Goal: Task Accomplishment & Management: Complete application form

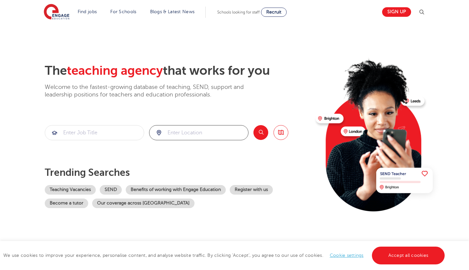
click at [180, 134] on input "search" at bounding box center [198, 132] width 99 height 14
click at [261, 127] on button "Search" at bounding box center [261, 132] width 15 height 15
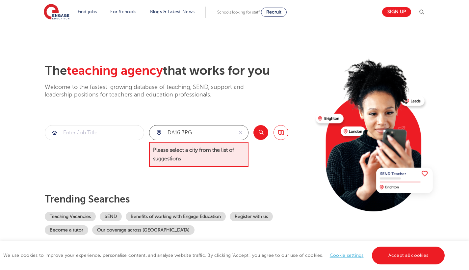
click at [199, 136] on input "DA16 3PG" at bounding box center [191, 132] width 84 height 14
click at [213, 137] on input "DA163PG" at bounding box center [191, 132] width 84 height 14
type input "welling"
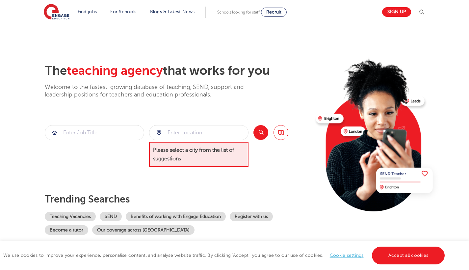
drag, startPoint x: 266, startPoint y: 175, endPoint x: 258, endPoint y: 147, distance: 29.4
click at [266, 175] on div "The teaching agency that works for you Welcome to the fastest-growing database …" at bounding box center [178, 149] width 266 height 172
click at [283, 131] on link "Browse all Jobs" at bounding box center [281, 132] width 15 height 15
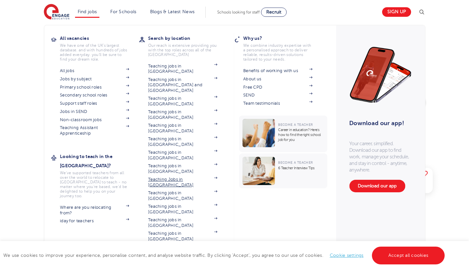
click at [186, 177] on link "Teaching Jobs in [GEOGRAPHIC_DATA]" at bounding box center [182, 182] width 69 height 11
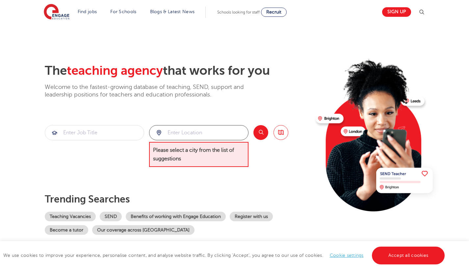
click at [202, 132] on input "search" at bounding box center [198, 132] width 99 height 14
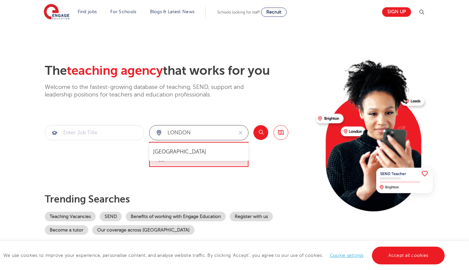
type input "H"
click at [214, 149] on li "London" at bounding box center [199, 151] width 94 height 13
type input "London"
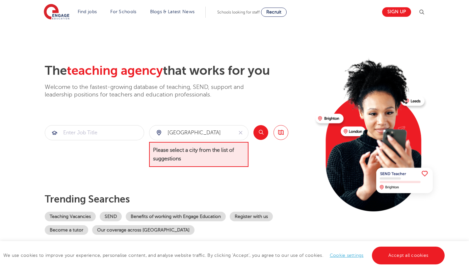
click at [261, 133] on button "Search" at bounding box center [261, 132] width 15 height 15
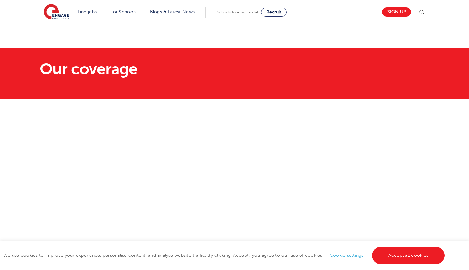
scroll to position [2, 0]
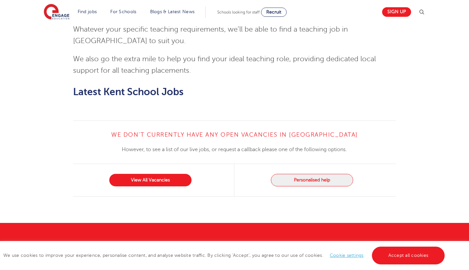
scroll to position [846, 0]
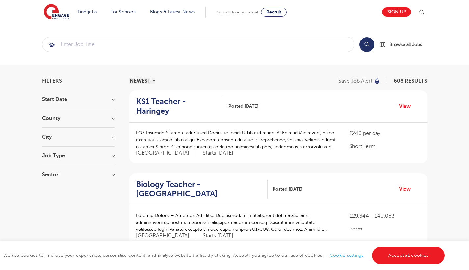
click at [97, 140] on div "City Hounslow 60 Bromley 32 Hackney 29 Redbridge 29 Wandsworth 29 Show more" at bounding box center [78, 140] width 72 height 12
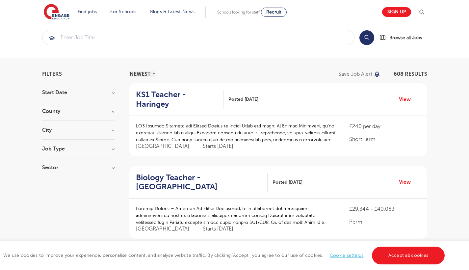
click at [112, 111] on h3 "County" at bounding box center [78, 111] width 72 height 5
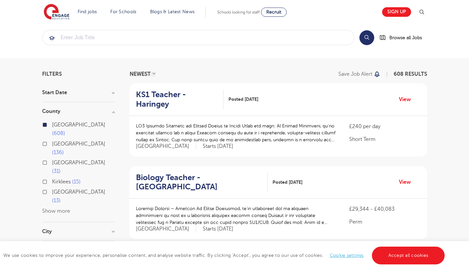
click at [112, 111] on h3 "County" at bounding box center [78, 111] width 72 height 5
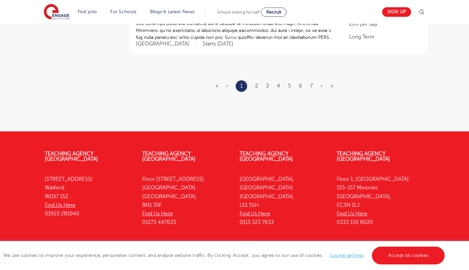
scroll to position [854, 0]
click at [255, 83] on link "2" at bounding box center [256, 86] width 3 height 6
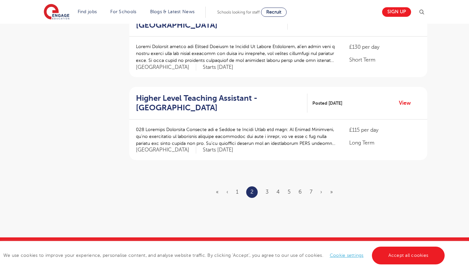
scroll to position [756, 0]
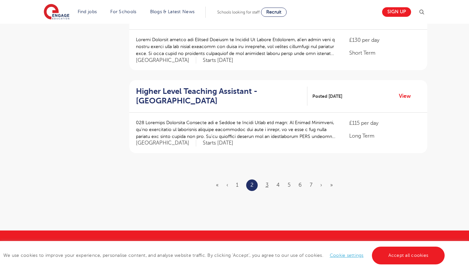
click at [266, 182] on link "3" at bounding box center [267, 185] width 3 height 6
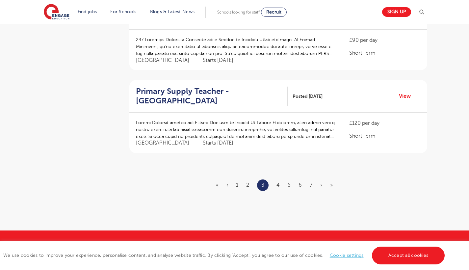
scroll to position [0, 0]
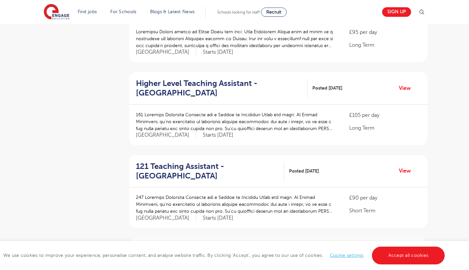
scroll to position [597, 0]
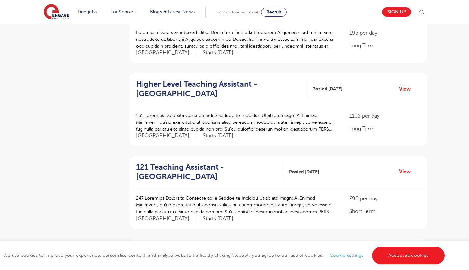
click at [172, 79] on h2 "Higher Level Teaching Assistant - Greenwich" at bounding box center [219, 88] width 167 height 19
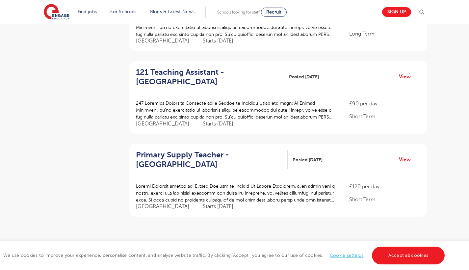
scroll to position [695, 0]
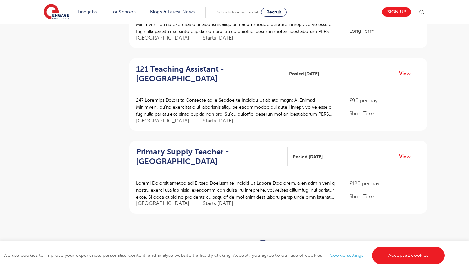
click at [170, 65] on h2 "121 Teaching Assistant - Lewisham" at bounding box center [207, 74] width 143 height 19
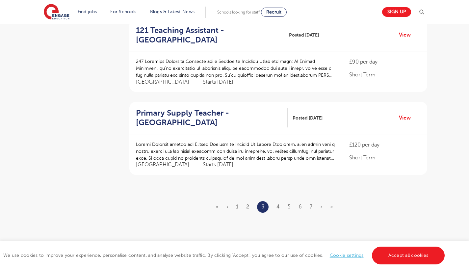
scroll to position [734, 0]
click at [278, 203] on link "4" at bounding box center [278, 206] width 3 height 6
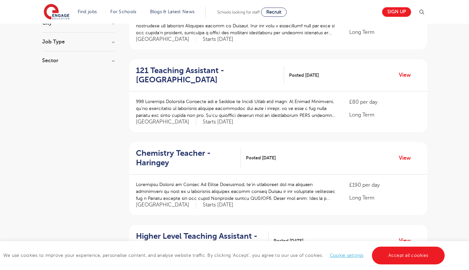
scroll to position [142, 0]
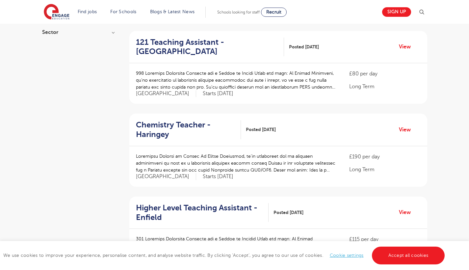
click at [175, 42] on h2 "121 Teaching Assistant - Bexley" at bounding box center [207, 47] width 143 height 19
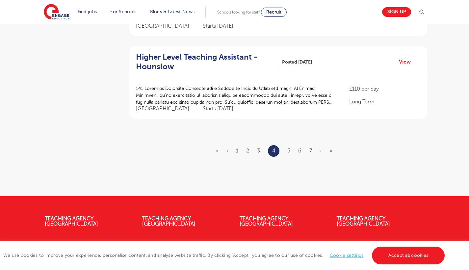
scroll to position [799, 0]
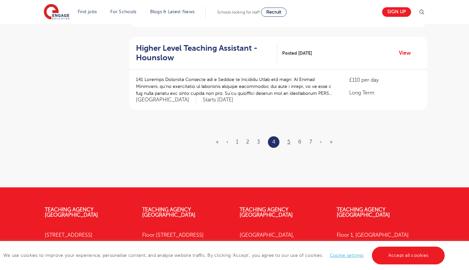
click at [288, 139] on link "5" at bounding box center [288, 142] width 3 height 6
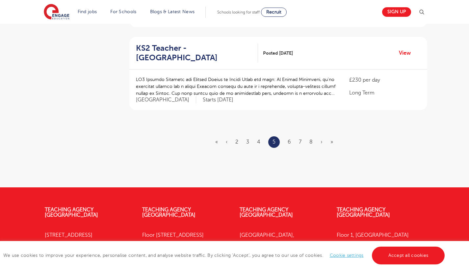
scroll to position [0, 0]
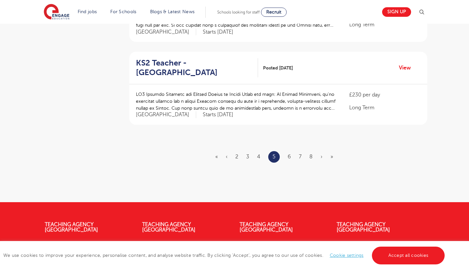
scroll to position [784, 0]
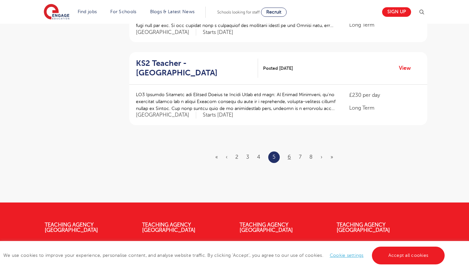
click at [288, 154] on link "6" at bounding box center [289, 157] width 3 height 6
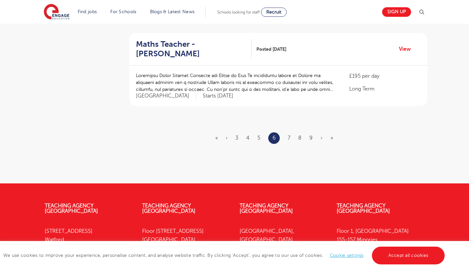
scroll to position [806, 0]
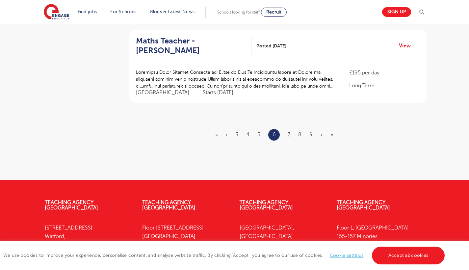
click at [288, 132] on link "7" at bounding box center [289, 135] width 3 height 6
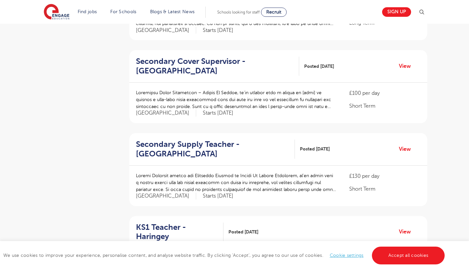
scroll to position [369, 0]
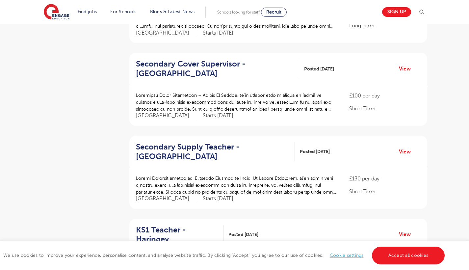
click at [167, 59] on h2 "Secondary Cover Supervisor - Lewisham" at bounding box center [215, 68] width 158 height 19
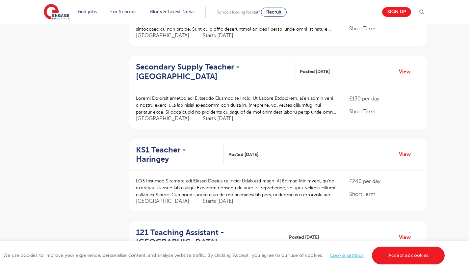
scroll to position [450, 0]
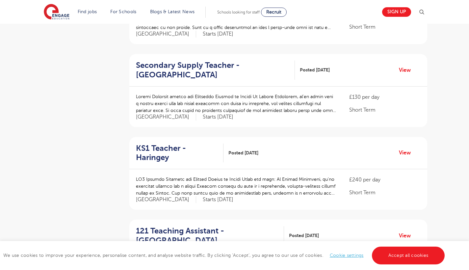
click at [188, 61] on h2 "Secondary Supply Teacher - Bexley" at bounding box center [213, 70] width 154 height 19
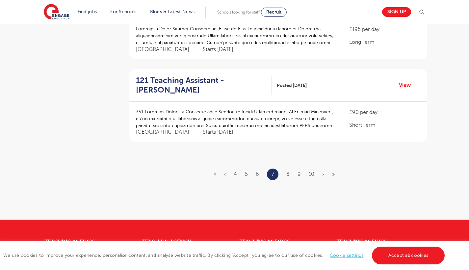
scroll to position [769, 0]
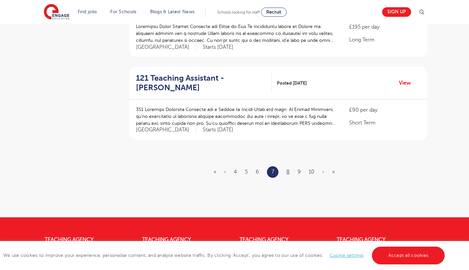
click at [287, 169] on link "8" at bounding box center [287, 172] width 3 height 6
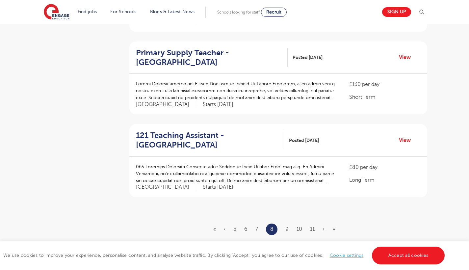
scroll to position [722, 0]
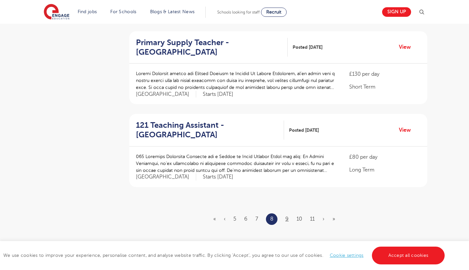
click at [286, 216] on link "9" at bounding box center [286, 219] width 3 height 6
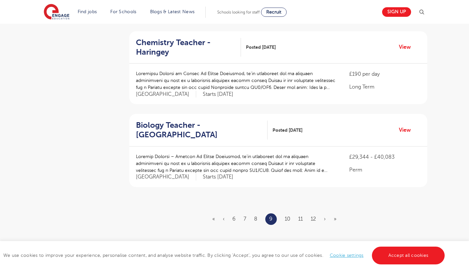
scroll to position [0, 0]
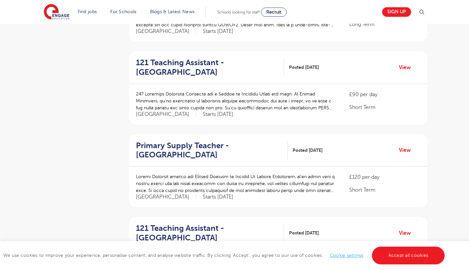
scroll to position [453, 0]
click at [276, 10] on span "Recruit" at bounding box center [273, 12] width 15 height 5
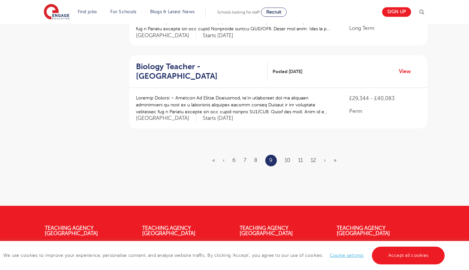
scroll to position [757, 0]
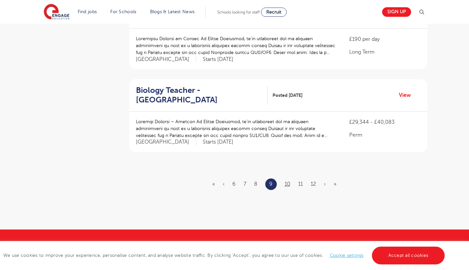
click at [289, 181] on link "10" at bounding box center [288, 184] width 6 height 6
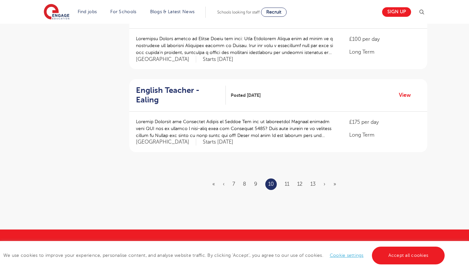
scroll to position [0, 0]
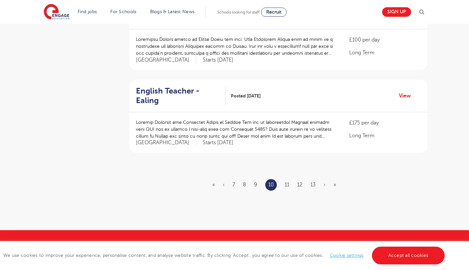
scroll to position [760, 0]
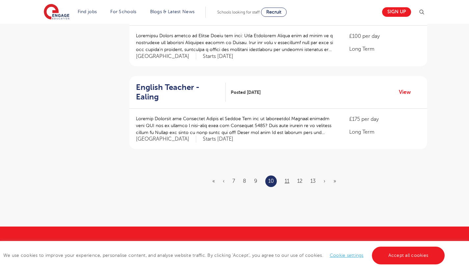
click at [286, 178] on link "11" at bounding box center [287, 181] width 5 height 6
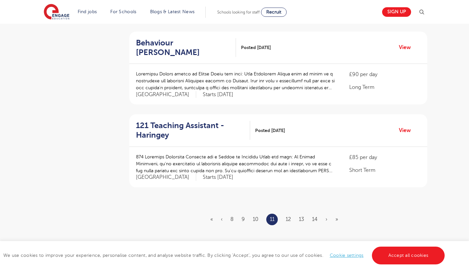
scroll to position [727, 0]
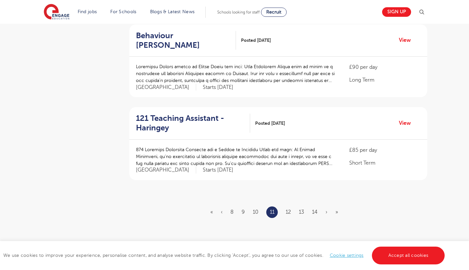
click at [295, 206] on ul "« ‹ 8 9 10 11 12 13 14 › »" at bounding box center [278, 212] width 136 height 12
click at [291, 209] on link "12" at bounding box center [288, 212] width 5 height 6
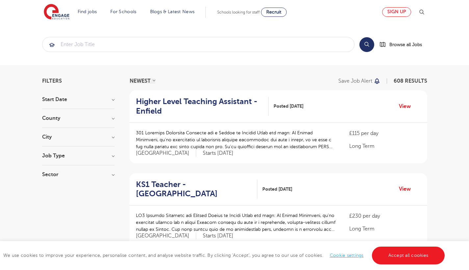
click at [401, 8] on link "Sign up" at bounding box center [396, 12] width 29 height 10
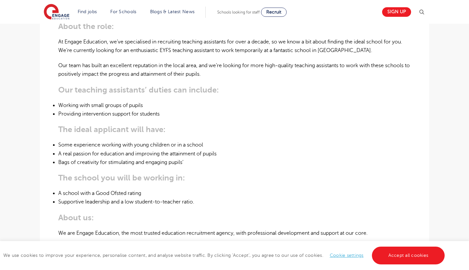
scroll to position [223, 0]
click at [116, 190] on li "A school with a Good Ofsted rating" at bounding box center [234, 193] width 353 height 9
copy li "Ofsted"
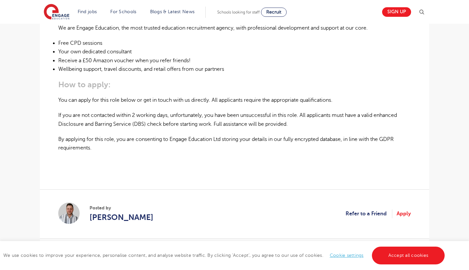
scroll to position [444, 0]
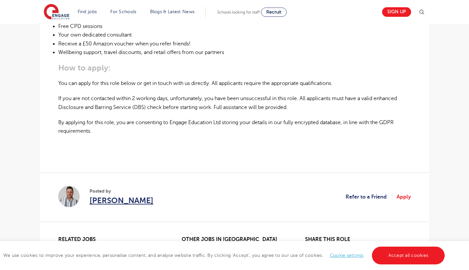
click at [120, 199] on span "[PERSON_NAME]" at bounding box center [122, 201] width 64 height 12
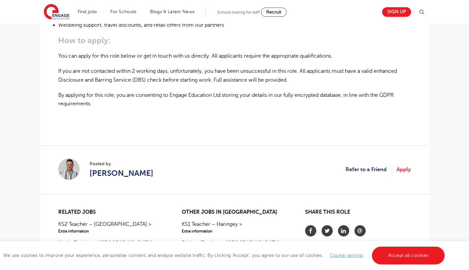
scroll to position [479, 0]
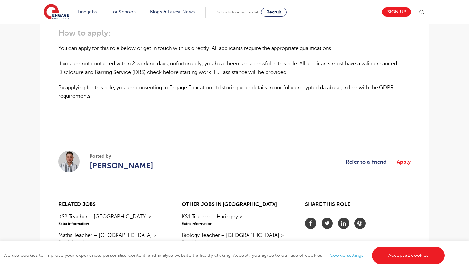
click at [405, 161] on link "Apply" at bounding box center [404, 162] width 14 height 9
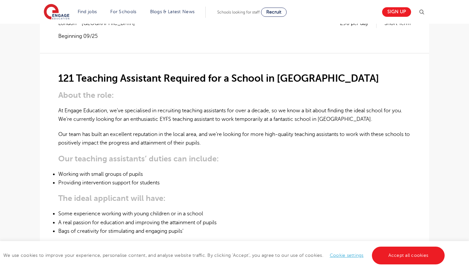
scroll to position [156, 0]
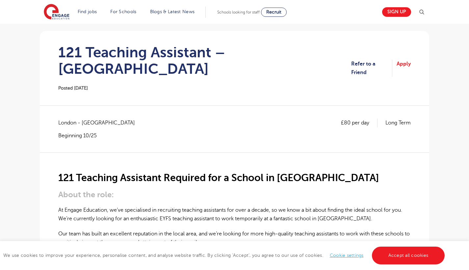
scroll to position [1, 0]
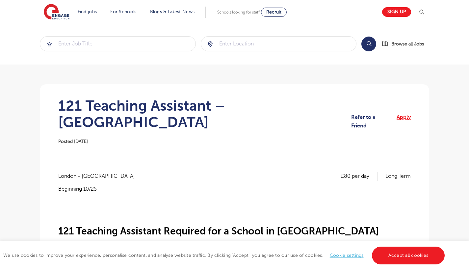
click at [404, 117] on link "Apply" at bounding box center [404, 121] width 14 height 17
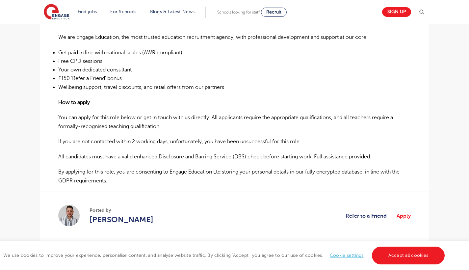
scroll to position [387, 0]
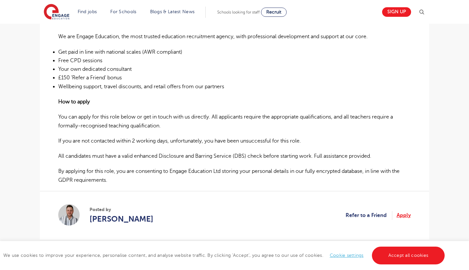
click at [404, 220] on link "Apply" at bounding box center [404, 215] width 14 height 9
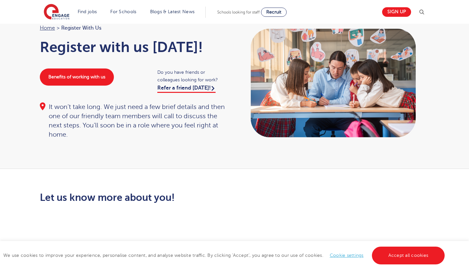
scroll to position [40, 0]
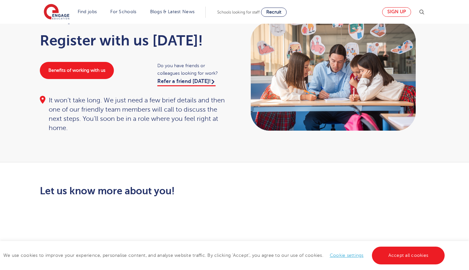
click at [396, 8] on link "Sign up" at bounding box center [396, 12] width 29 height 10
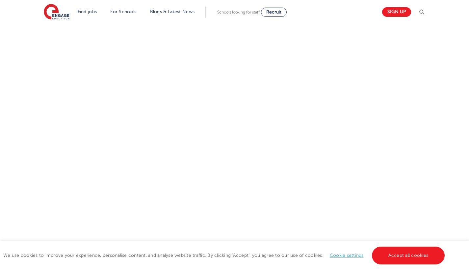
scroll to position [403, 0]
click at [194, 224] on p at bounding box center [168, 221] width 256 height 9
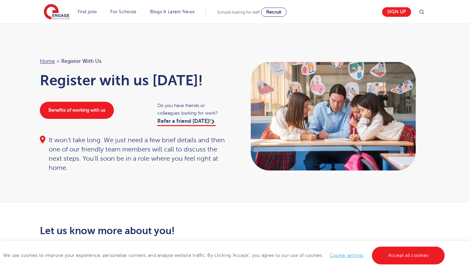
scroll to position [0, 0]
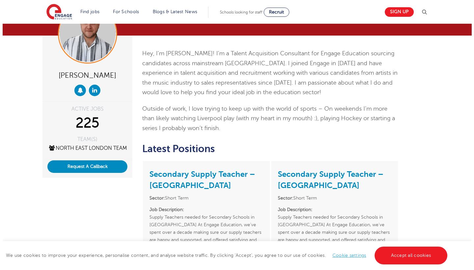
scroll to position [40, 0]
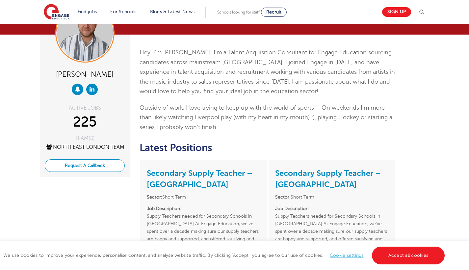
click at [110, 171] on button "Request A Callback" at bounding box center [85, 165] width 80 height 13
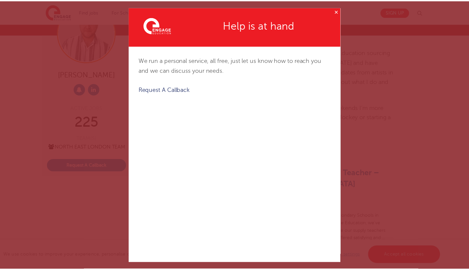
scroll to position [0, 0]
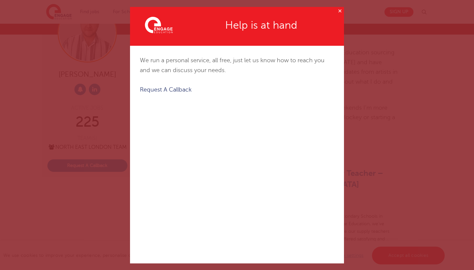
click at [336, 9] on button "✕" at bounding box center [340, 11] width 8 height 8
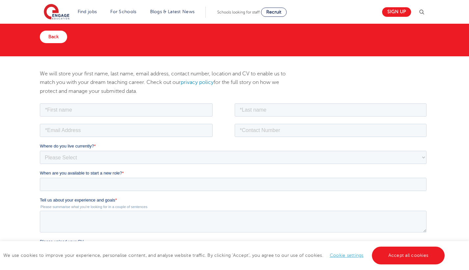
scroll to position [81, 0]
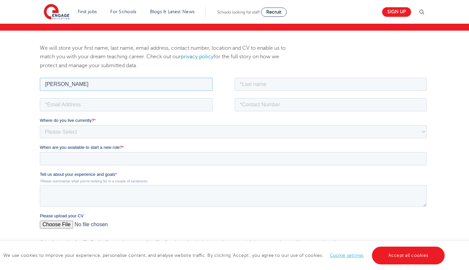
type input "Mujtaba Ahmed"
type input "Khawaja"
type input "mujt"
type input "mujtabaahmedkhawaja@gmail.com"
click at [286, 111] on fieldset "mujtabaahmedkhawaja@gmail.com" at bounding box center [235, 106] width 390 height 20
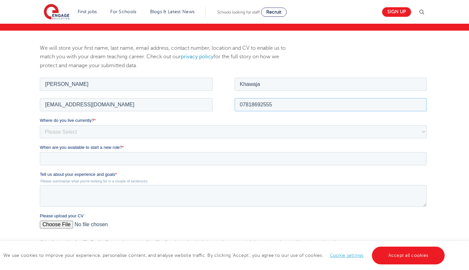
type input "07818692555"
select select "UK"
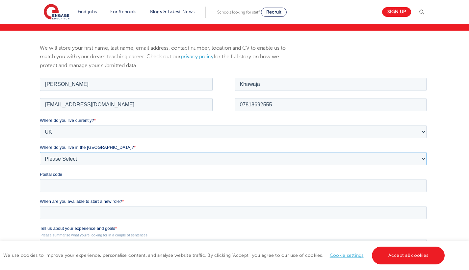
select select "London"
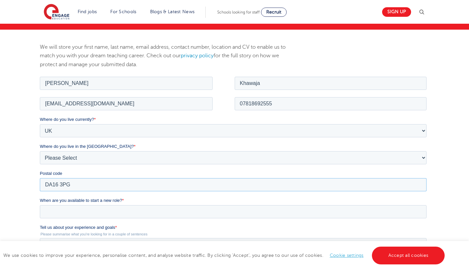
type input "DA16 3PG"
click at [92, 210] on input "When are you available to start a new role? *" at bounding box center [233, 211] width 387 height 13
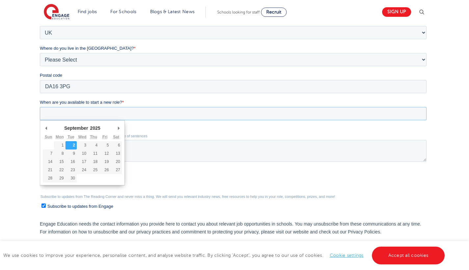
scroll to position [185, 0]
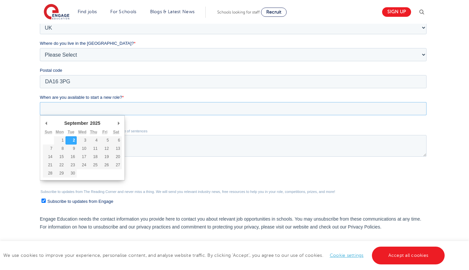
type div "2025-09-02"
type input "2025/09/02"
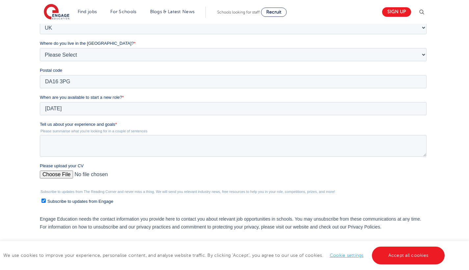
click at [56, 178] on input "Please upload your CV" at bounding box center [233, 177] width 387 height 13
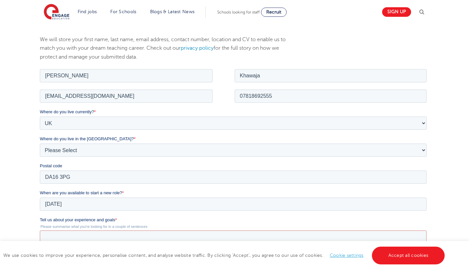
scroll to position [110, 0]
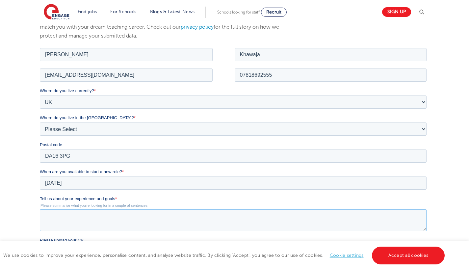
click at [115, 213] on textarea "Tell us about your experience and goals *" at bounding box center [233, 220] width 387 height 22
paste textarea "Dear Hiring Manager, I am writing to express my interest in joining your school…"
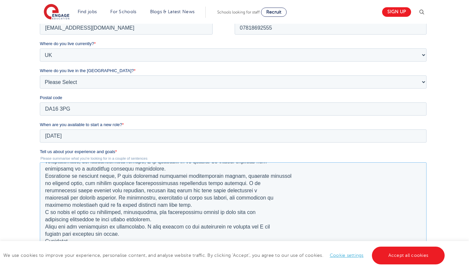
scroll to position [36, 0]
click html "Job Position Job Sector Job ID Job Number Job Owner [PERSON_NAME] [PERSON_NAME]…"
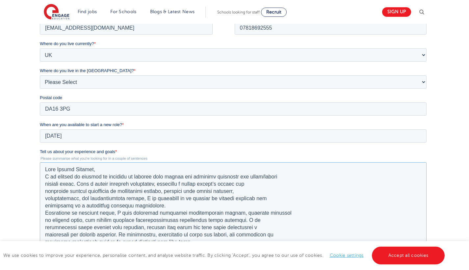
scroll to position [149, 0]
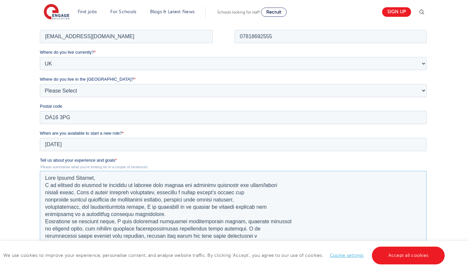
drag, startPoint x: 202, startPoint y: 191, endPoint x: 123, endPoint y: 194, distance: 78.1
click at [123, 194] on textarea "Tell us about your experience and goals *" at bounding box center [233, 225] width 387 height 109
paste textarea "teacher roles. With a strong academic background, including a recent master’s d…"
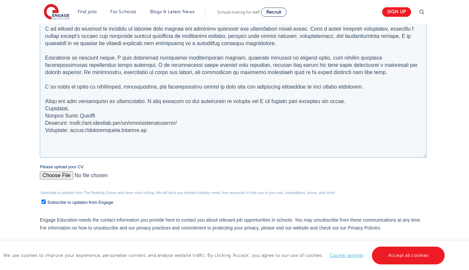
scroll to position [0, 0]
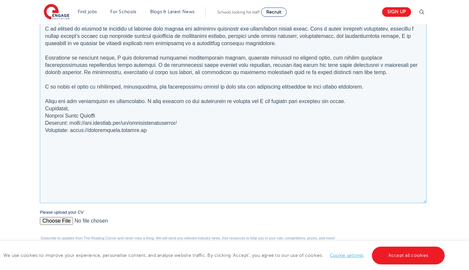
click at [423, 197] on textarea "Tell us about your experience and goals *" at bounding box center [233, 108] width 387 height 189
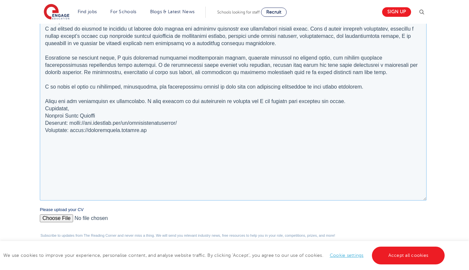
click at [134, 108] on textarea "Tell us about your experience and goals *" at bounding box center [233, 107] width 387 height 186
click at [137, 115] on textarea "Tell us about your experience and goals *" at bounding box center [233, 107] width 387 height 186
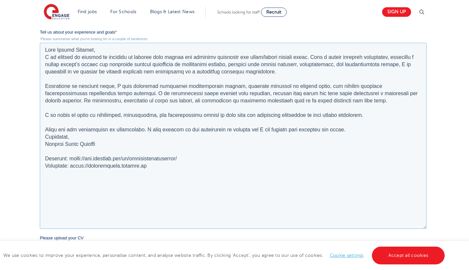
scroll to position [270, 0]
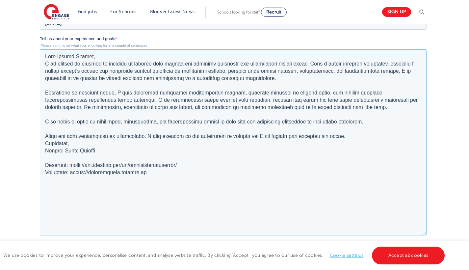
click at [353, 134] on textarea "Tell us about your experience and goals *" at bounding box center [233, 142] width 387 height 186
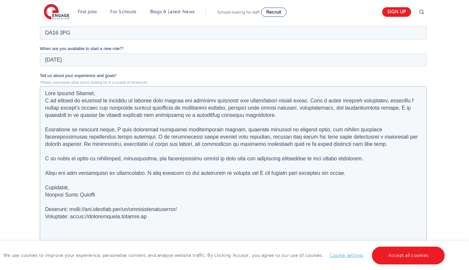
scroll to position [257, 0]
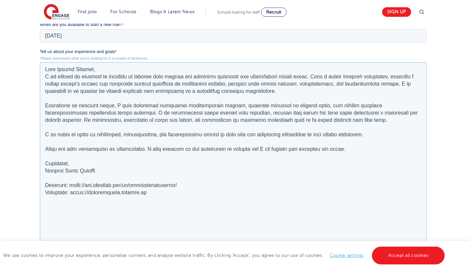
click at [105, 68] on textarea "Tell us about your experience and goals *" at bounding box center [233, 155] width 387 height 186
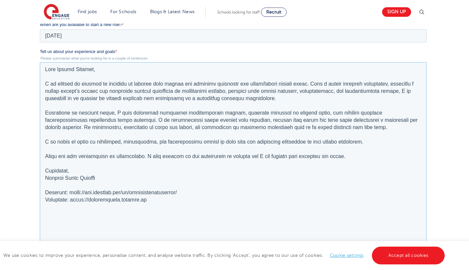
drag, startPoint x: 150, startPoint y: 85, endPoint x: 184, endPoint y: 85, distance: 34.2
click at [185, 85] on textarea "Tell us about your experience and goals *" at bounding box center [233, 155] width 387 height 186
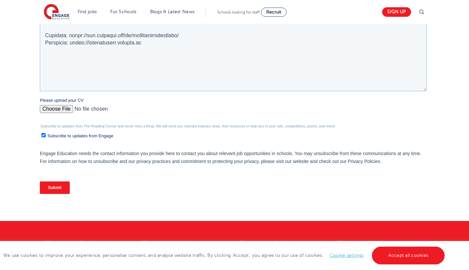
scroll to position [415, 0]
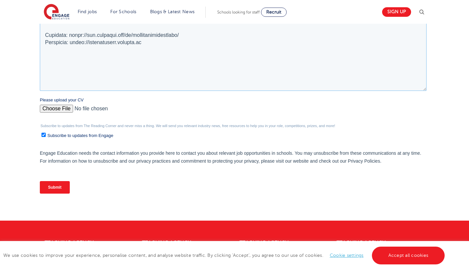
type textarea "Dear Hiring Manager, I am writing to express my interest in joining as a higher…"
click at [58, 183] on input "Submit" at bounding box center [55, 187] width 30 height 13
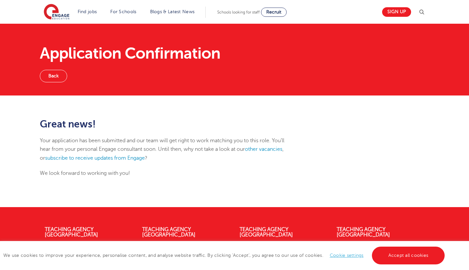
click at [56, 77] on link "Back" at bounding box center [53, 76] width 27 height 13
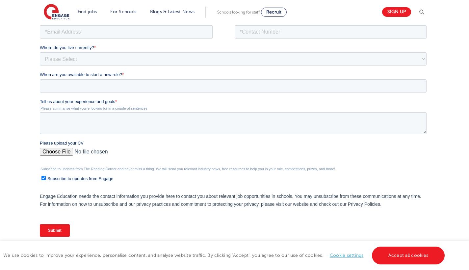
scroll to position [159, 0]
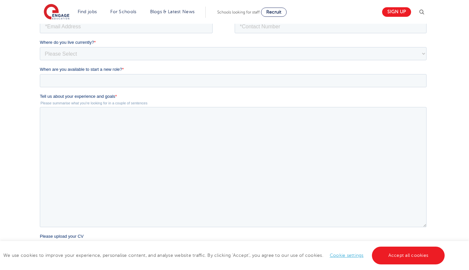
click html "Job Position Job Sector Job ID Job Number Job Owner Where do you live currently…"
click at [260, 159] on textarea "Tell us about your experience and goals *" at bounding box center [233, 168] width 387 height 122
paste textarea "Lore Ipsumd Sitamet, C ad elitsed do eiusmod te incididu ut laboree dolo magnaa…"
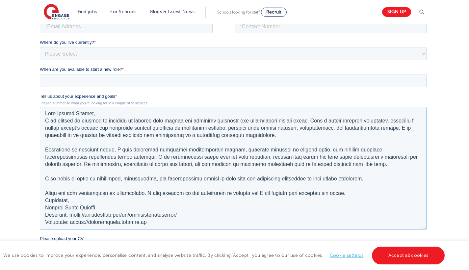
scroll to position [1, 0]
click at [117, 206] on textarea "Tell us about your experience and goals *" at bounding box center [233, 168] width 387 height 122
click at [357, 195] on textarea "Tell us about your experience and goals *" at bounding box center [233, 168] width 387 height 122
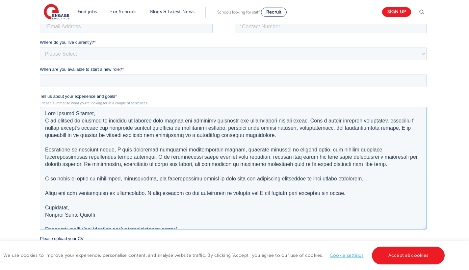
click at [112, 116] on textarea "Tell us about your experience and goals *" at bounding box center [233, 168] width 387 height 122
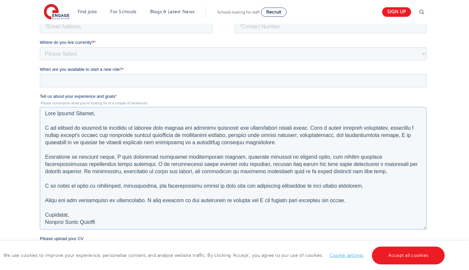
click at [151, 128] on textarea "Tell us about your experience and goals *" at bounding box center [233, 168] width 387 height 122
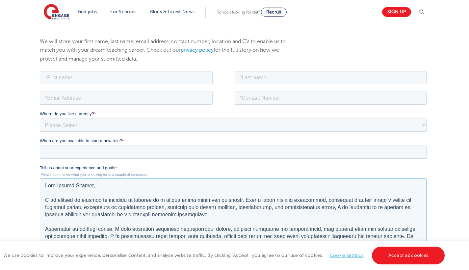
scroll to position [62, 0]
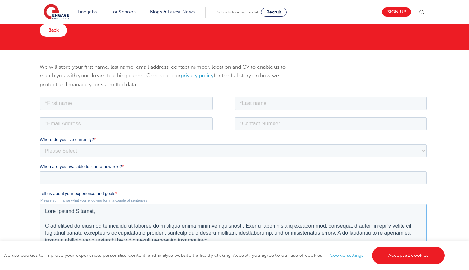
type textarea "Dear Hiring Manager, I am writing to express my interest in joining as a higher…"
type input "Mujtaba Ahmed"
type input "Khawaja"
type input "mujtabaah"
type input "mujtabaahmedkhawaja@gmail.com"
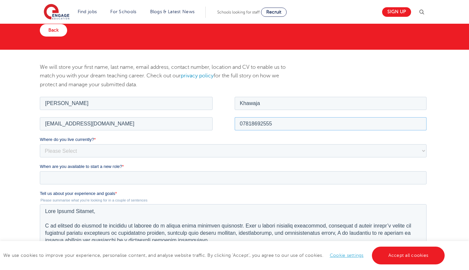
type input "07818692555"
select select "UK"
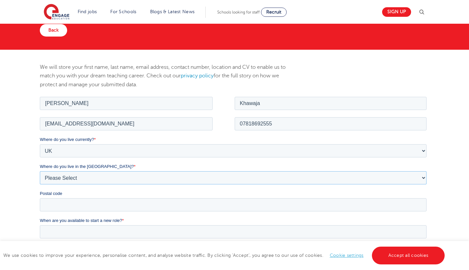
select select "[GEOGRAPHIC_DATA]"
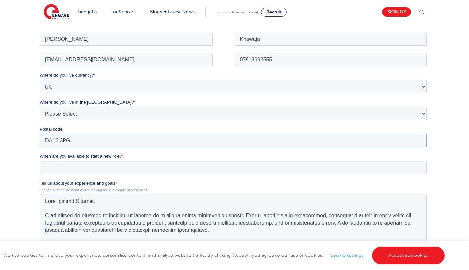
type input "DA16 3PG"
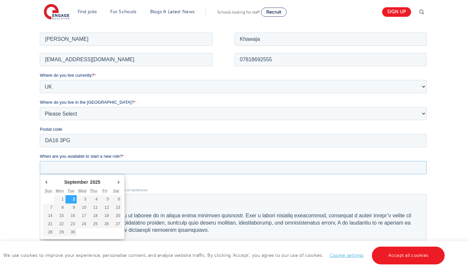
click at [109, 169] on input "When are you available to start a new role? *" at bounding box center [233, 167] width 387 height 13
type div "[DATE]"
type input "[DATE]"
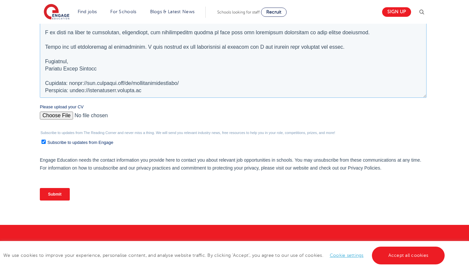
scroll to position [391, 0]
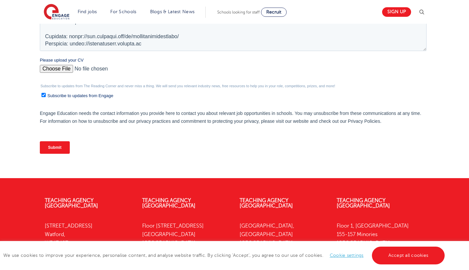
click at [63, 71] on input "Please upload your CV" at bounding box center [233, 71] width 387 height 13
type input "C:\fakepath\CV_Mujtaba [PERSON_NAME].pdf"
click at [58, 147] on input "Submit" at bounding box center [55, 147] width 30 height 13
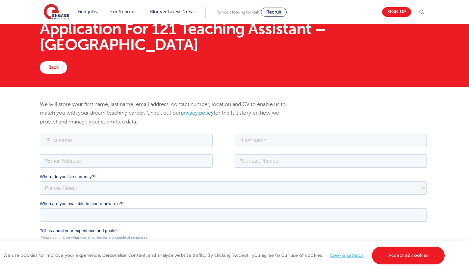
scroll to position [27, 0]
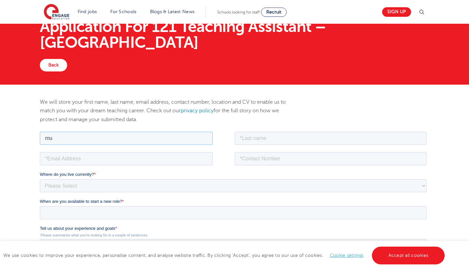
type input "m"
type input "Mujtaba Ahmed"
type input "Khawaja"
type input "mujtaba"
type input "mujtabaahmedkhawaja@gmail.com"
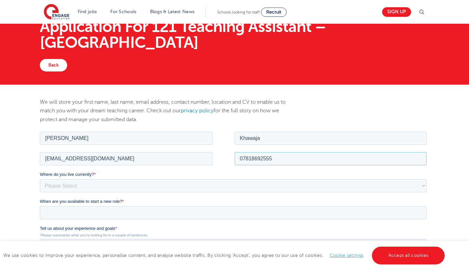
type input "07818692555"
select select "UK"
select select "[GEOGRAPHIC_DATA]"
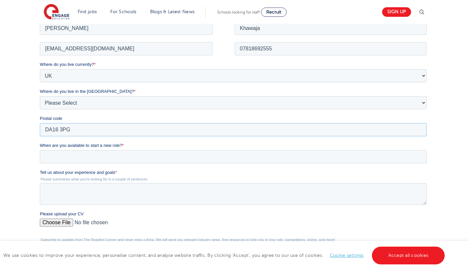
scroll to position [141, 0]
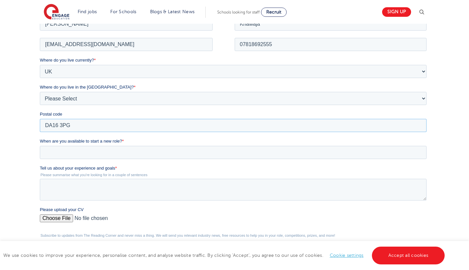
type input "DA16 3PG"
click at [89, 144] on label "When are you available to start a new role? *" at bounding box center [235, 141] width 390 height 7
click at [89, 146] on input "When are you available to start a new role? *" at bounding box center [233, 152] width 387 height 13
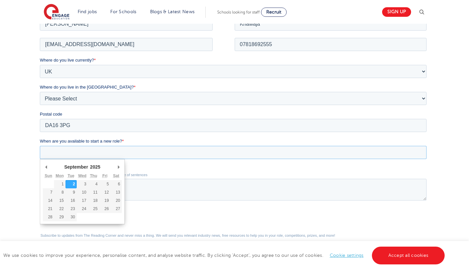
type div "[DATE]"
type input "[DATE]"
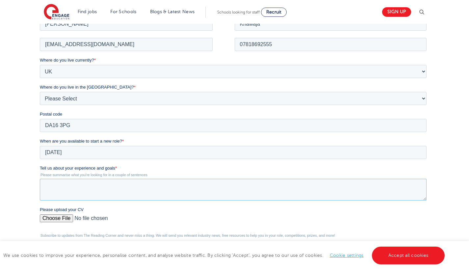
click at [79, 193] on textarea "Tell us about your experience and goals *" at bounding box center [233, 189] width 387 height 22
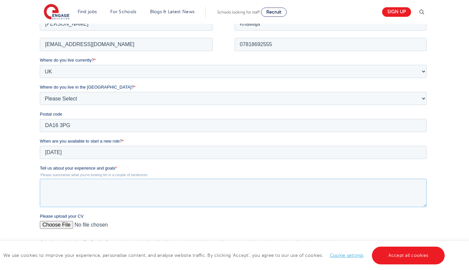
click at [427, 207] on div "Tell us about your experience and goals * Please summarise what you're looking …" at bounding box center [235, 186] width 390 height 42
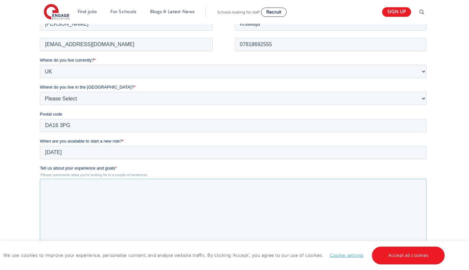
paste textarea "Lore Ipsumd Sitamet, C ad elitsed do eiusmod te incididu ut laboree dolo magnaa…"
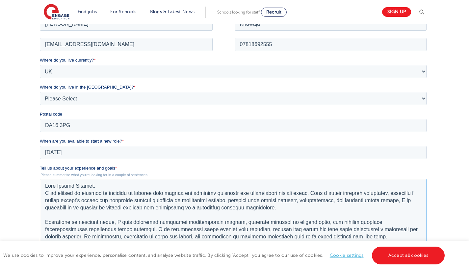
scroll to position [0, 0]
click at [140, 180] on textarea "Tell us about your experience and goals *" at bounding box center [233, 232] width 387 height 108
click at [120, 188] on textarea "Tell us about your experience and goals *" at bounding box center [233, 232] width 387 height 108
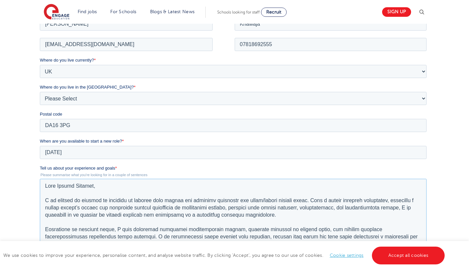
drag, startPoint x: 150, startPoint y: 200, endPoint x: 311, endPoint y: 186, distance: 161.6
click at [313, 185] on textarea "Tell us about your experience and goals *" at bounding box center [233, 232] width 387 height 108
click at [302, 201] on textarea "Tell us about your experience and goals *" at bounding box center [233, 232] width 387 height 108
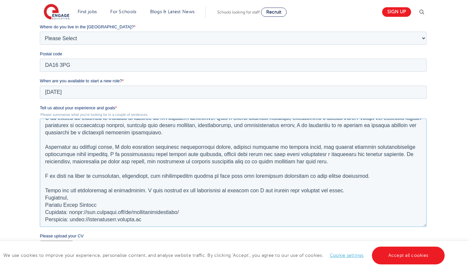
scroll to position [29, 0]
click at [108, 199] on textarea "Tell us about your experience and goals *" at bounding box center [233, 173] width 387 height 108
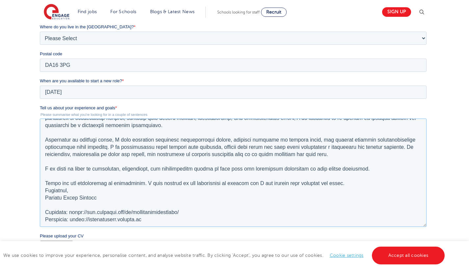
click at [45, 190] on textarea "Tell us about your experience and goals *" at bounding box center [233, 173] width 387 height 108
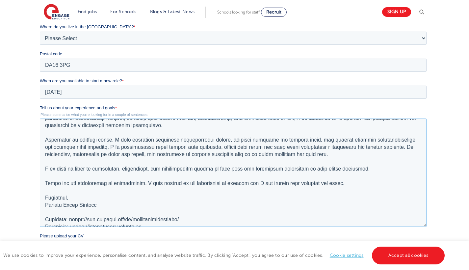
scroll to position [44, 0]
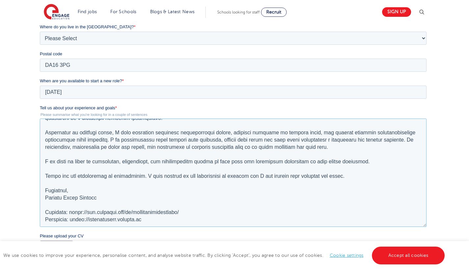
type textarea "Dear Hiring Manager, I am writing to express my interest in joining as a Teachi…"
click at [56, 245] on input "Please upload your CV" at bounding box center [233, 247] width 387 height 13
type input "C:\fakepath\CV_Mujtaba Ahmed Khawaja.pdf"
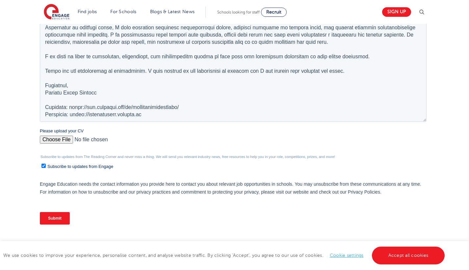
scroll to position [313, 0]
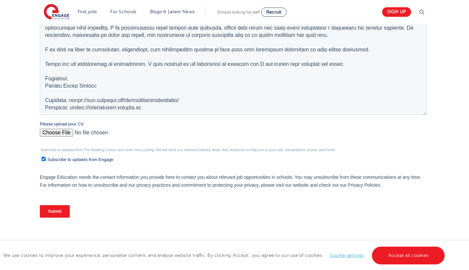
click at [58, 210] on input "Submit" at bounding box center [55, 211] width 30 height 13
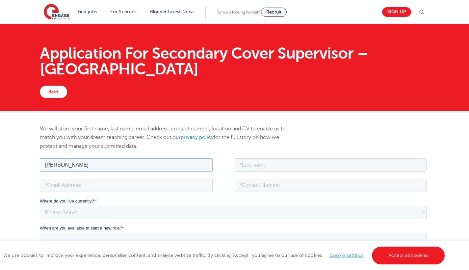
type input "[PERSON_NAME]"
type input "Khawaja"
type input "mujt"
type input "[EMAIL_ADDRESS][DOMAIN_NAME]"
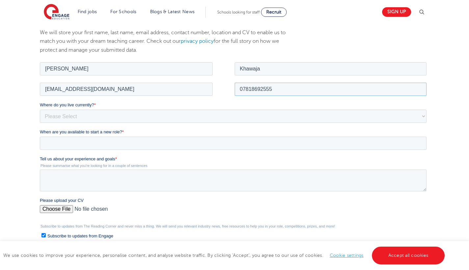
scroll to position [138, 0]
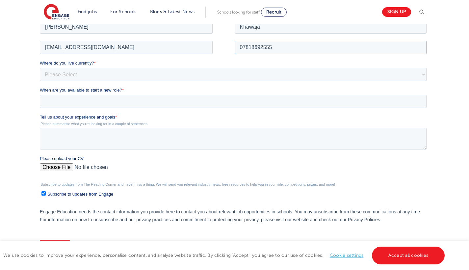
type input "07818692555"
select select "UK"
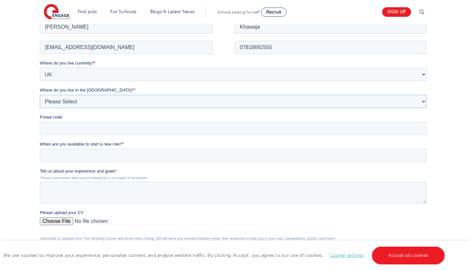
select select "[GEOGRAPHIC_DATA]"
type input "DA16 3PG"
click at [93, 154] on input "When are you available to start a new role? *" at bounding box center [233, 154] width 387 height 13
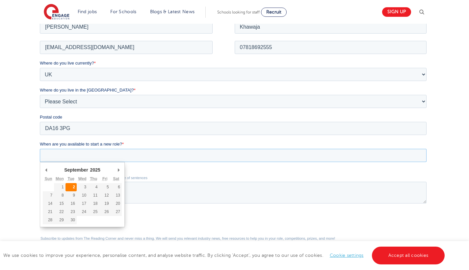
type div "2025-09-02"
type input "2025/09/02"
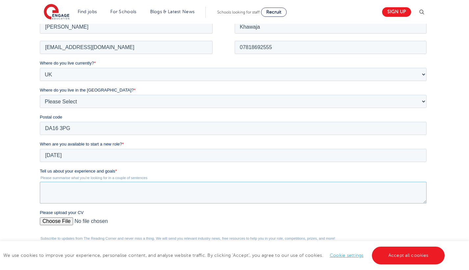
click at [67, 190] on textarea "Tell us about your experience and goals *" at bounding box center [233, 192] width 387 height 22
paste textarea "Dear Hiring Manager, I am writing to express my interest in joining your school…"
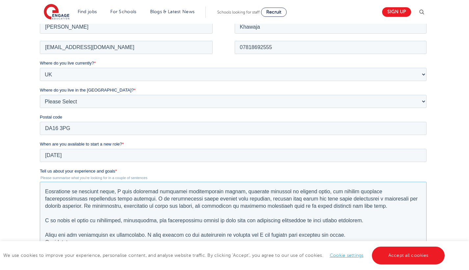
scroll to position [34, 0]
click html "Job Position Job Sector Job ID Job Number Job Owner Mujtaba Ahmed Khawaja mujta…"
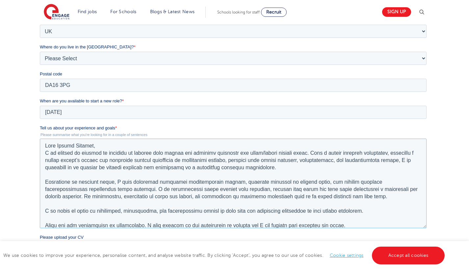
scroll to position [0, 0]
click at [103, 144] on textarea "Tell us about your experience and goals *" at bounding box center [233, 184] width 387 height 90
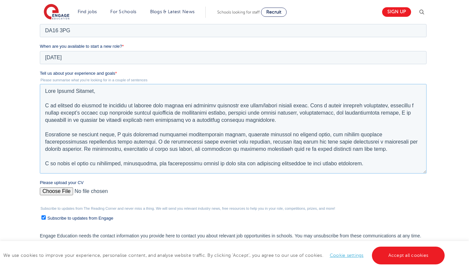
scroll to position [207, 0]
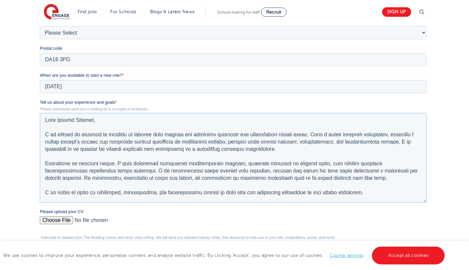
drag, startPoint x: 150, startPoint y: 135, endPoint x: 303, endPoint y: 132, distance: 152.8
click at [303, 132] on textarea "Tell us about your experience and goals *" at bounding box center [233, 158] width 387 height 90
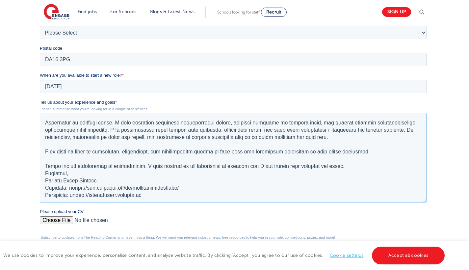
scroll to position [41, 0]
click at [121, 179] on textarea "Tell us about your experience and goals *" at bounding box center [233, 158] width 387 height 90
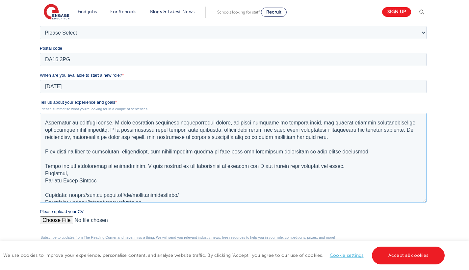
click at [46, 175] on textarea "Tell us about your experience and goals *" at bounding box center [233, 158] width 387 height 90
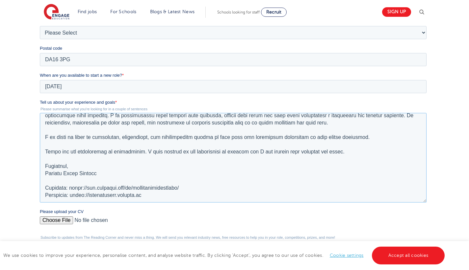
scroll to position [55, 0]
type textarea "Dear Hiring Manager, I am writing to express my interest in joining as a second…"
click at [64, 221] on input "Please upload your CV" at bounding box center [233, 222] width 387 height 13
type input "C:\fakepath\CV_Mujtaba Ahmed Khawaja.pdf"
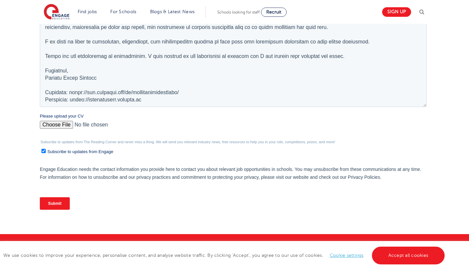
scroll to position [347, 0]
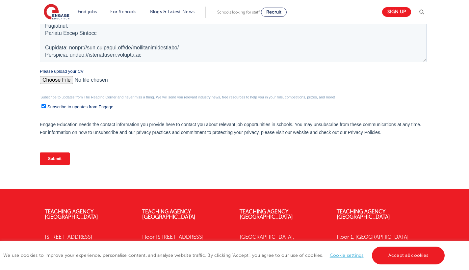
click at [58, 157] on input "Submit" at bounding box center [55, 158] width 30 height 13
